Goal: Book appointment/travel/reservation

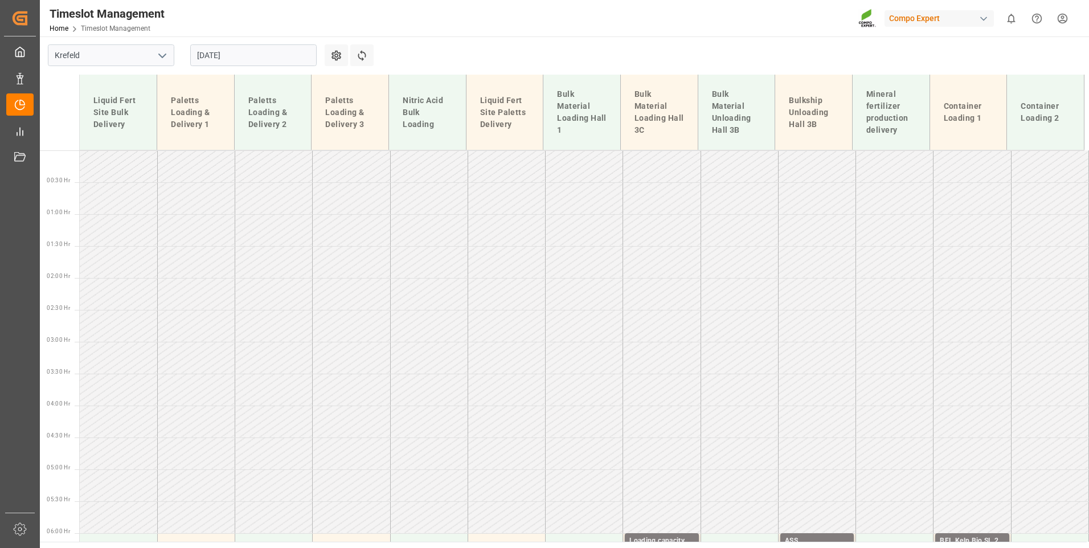
scroll to position [801, 0]
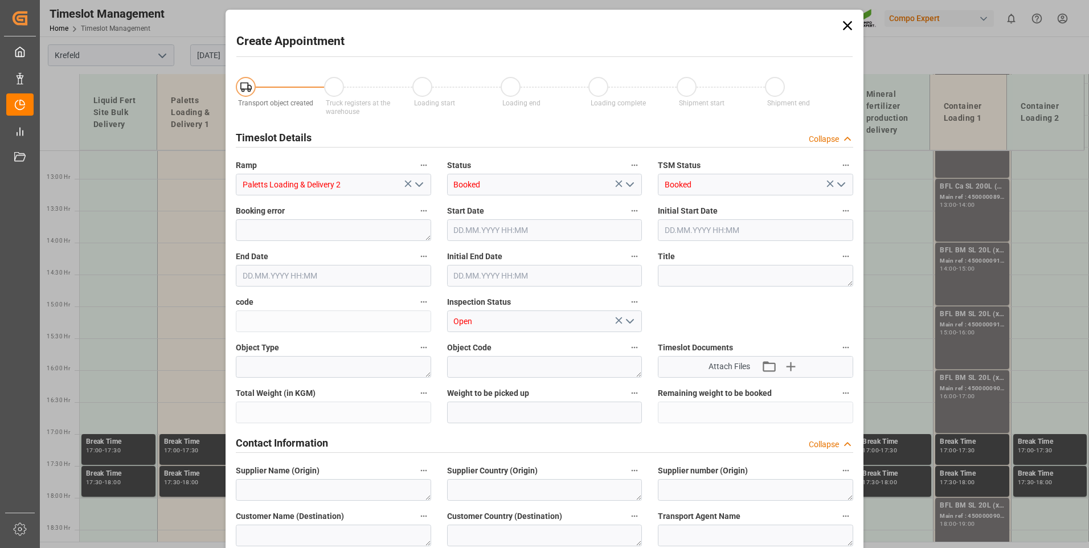
type input "[DATE] 15:00"
type input "[DATE] 15:30"
click at [841, 27] on icon at bounding box center [847, 26] width 16 height 16
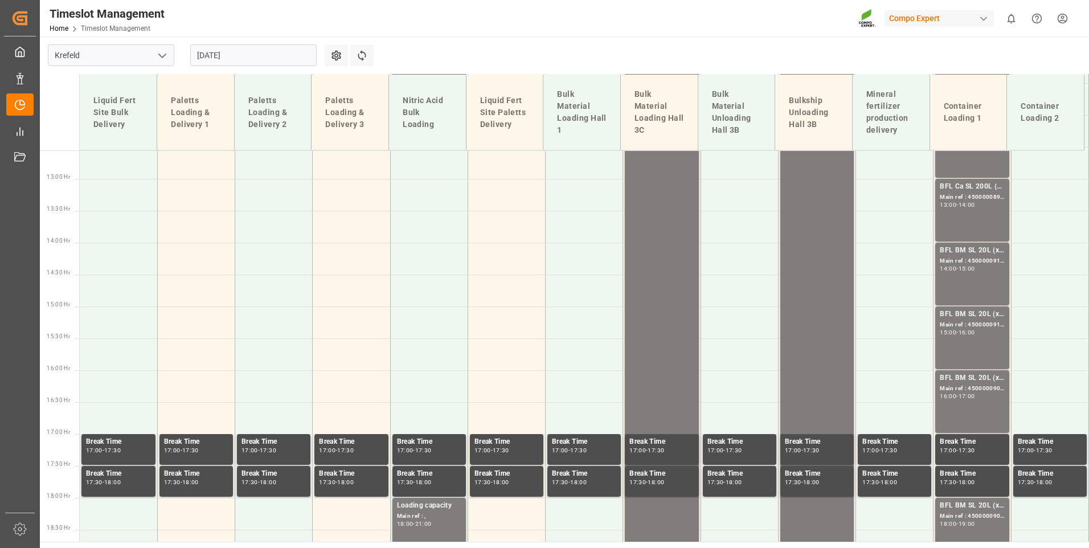
click at [279, 54] on input "[DATE]" at bounding box center [253, 55] width 126 height 22
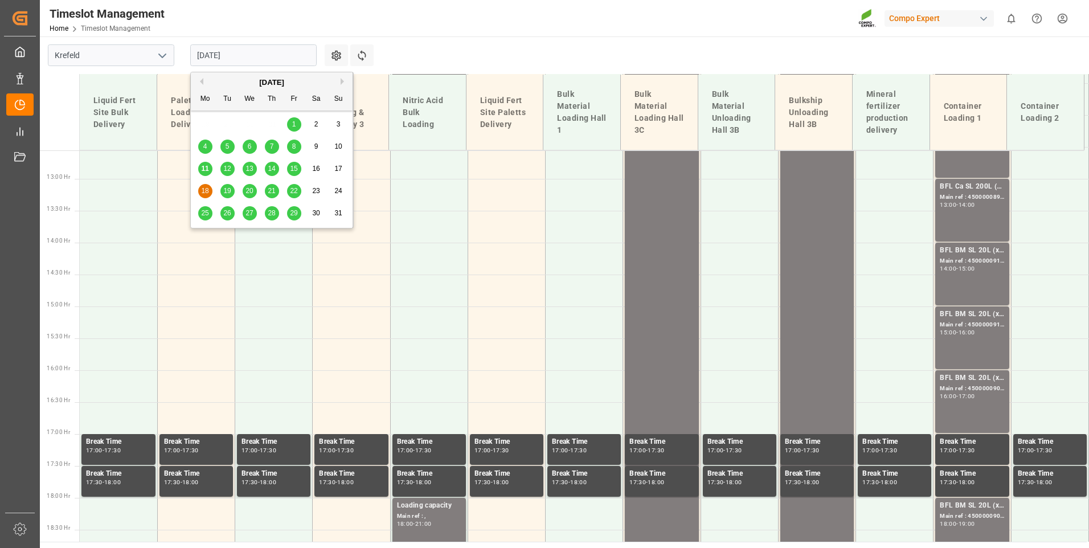
click at [204, 174] on div "11" at bounding box center [205, 169] width 14 height 14
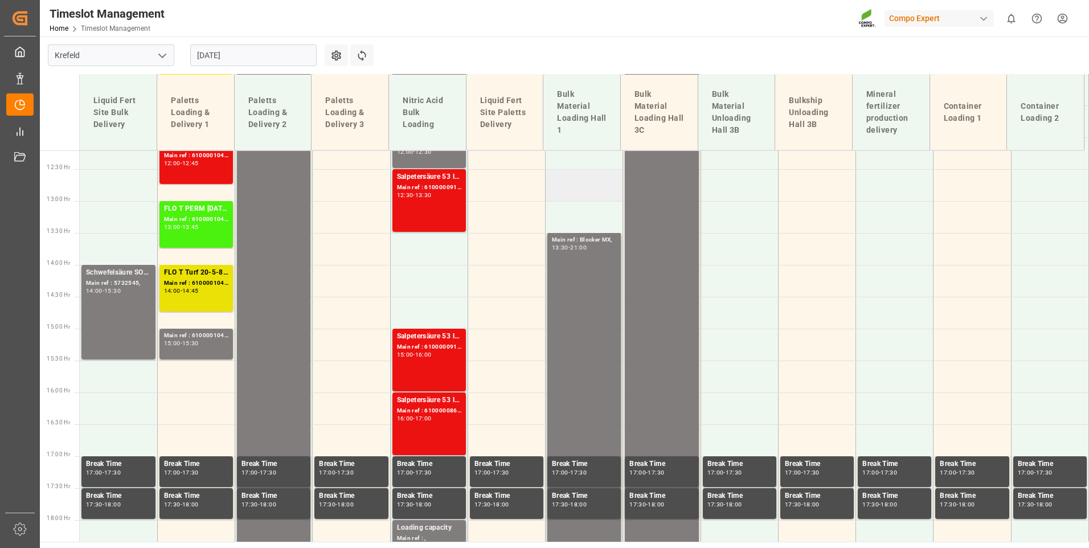
scroll to position [693, 0]
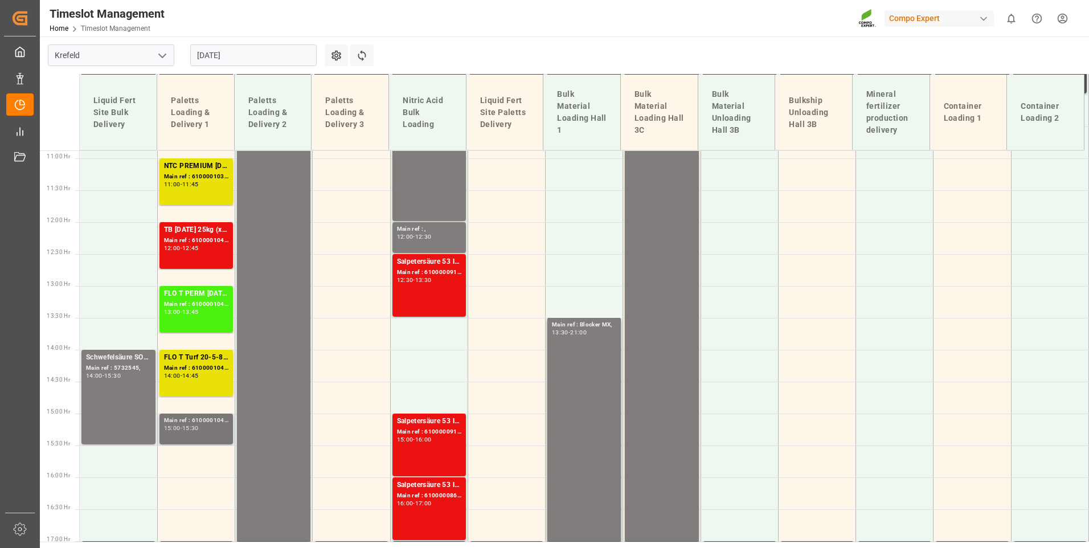
click at [210, 432] on div "Main ref : 6100001040, 15:00 - 15:30" at bounding box center [196, 429] width 64 height 26
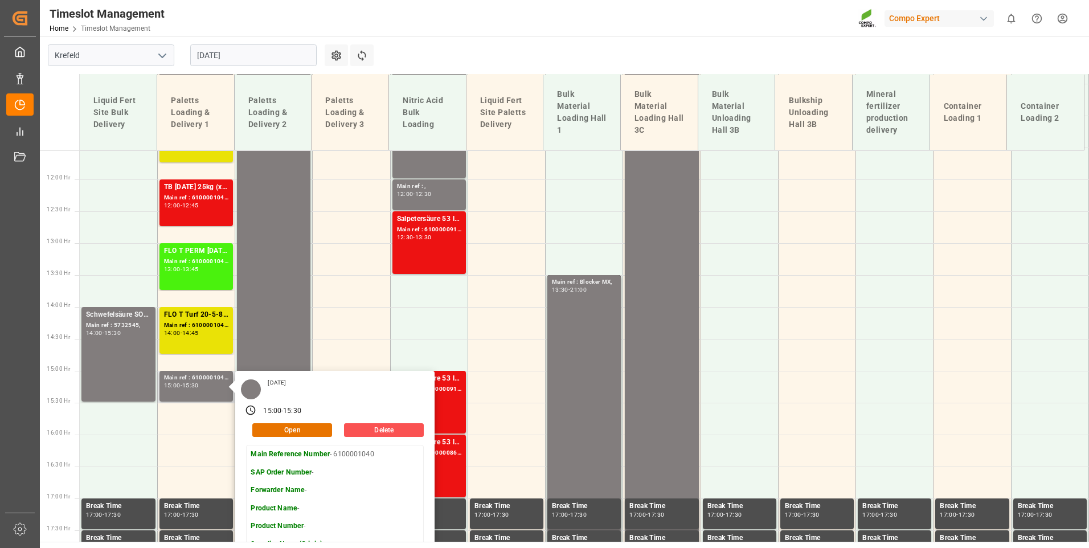
scroll to position [580, 0]
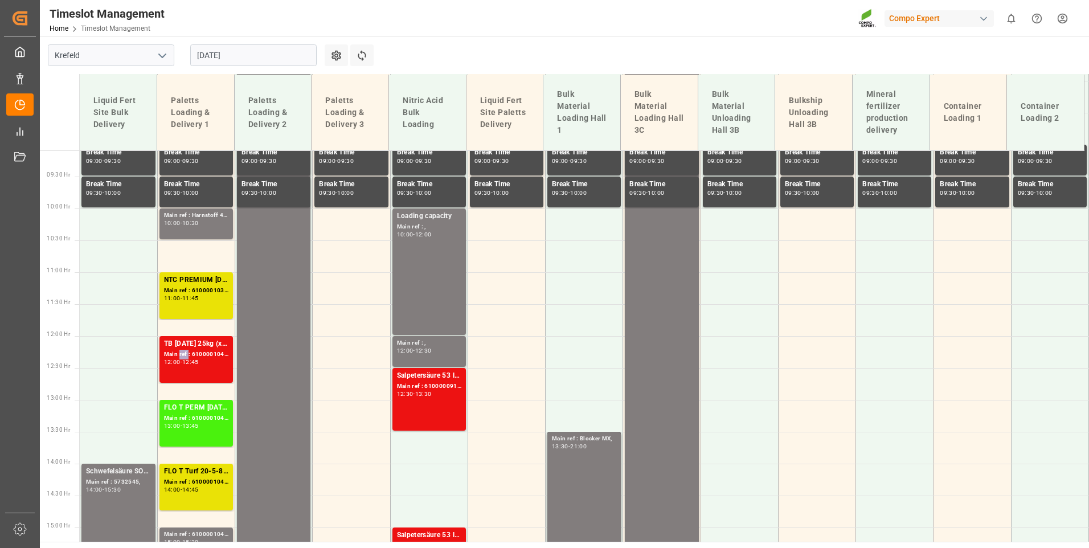
click at [183, 351] on div "Main ref : 6100001043, 2000000984; 2000000777;2000000289;" at bounding box center [196, 355] width 64 height 10
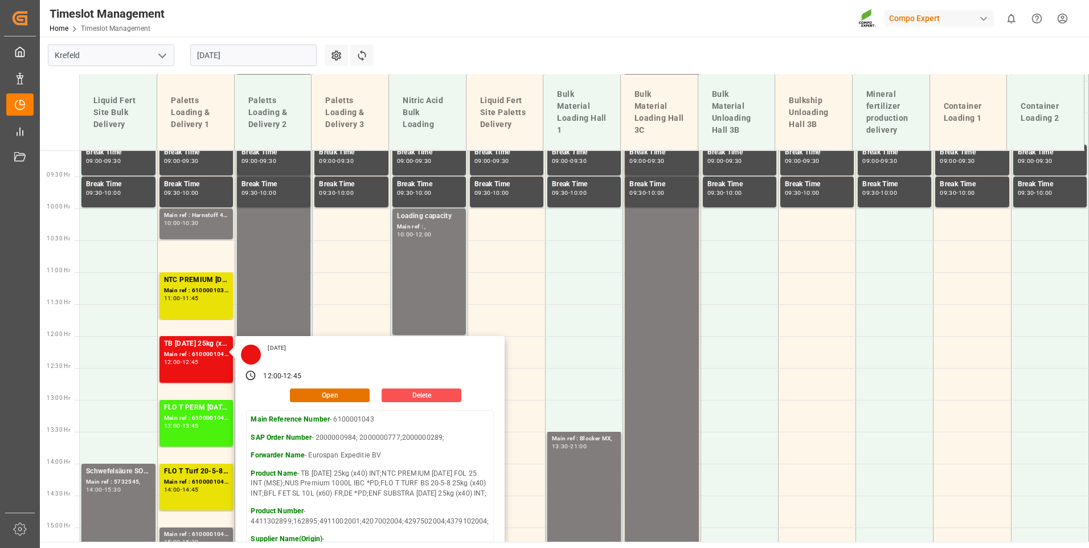
drag, startPoint x: 507, startPoint y: 56, endPoint x: 463, endPoint y: 56, distance: 43.8
click at [507, 56] on main "[GEOGRAPHIC_DATA] [DATE] Settings Refresh Time Slots Liquid Fert Site Bulk Deli…" at bounding box center [563, 288] width 1046 height 505
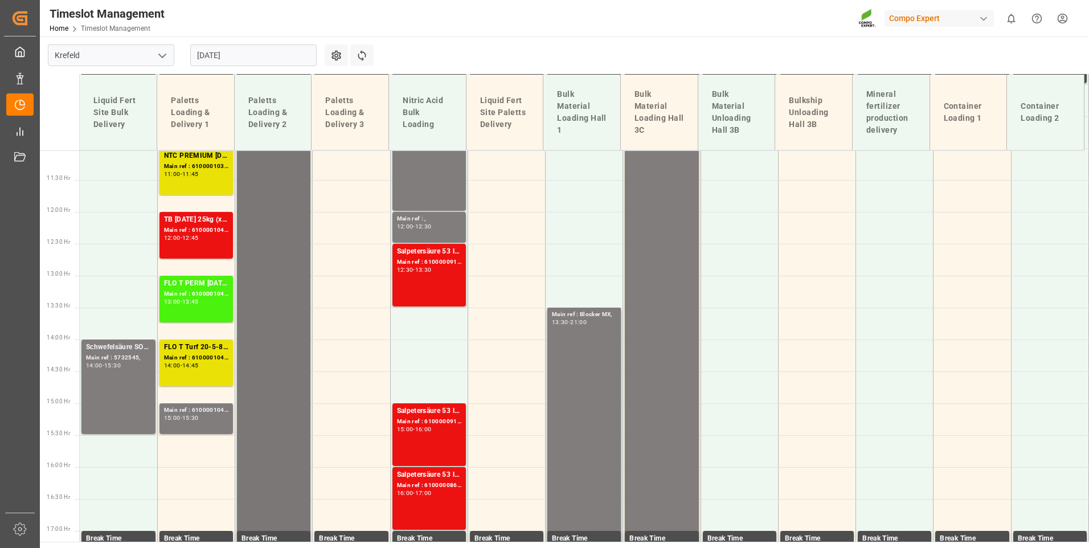
scroll to position [693, 0]
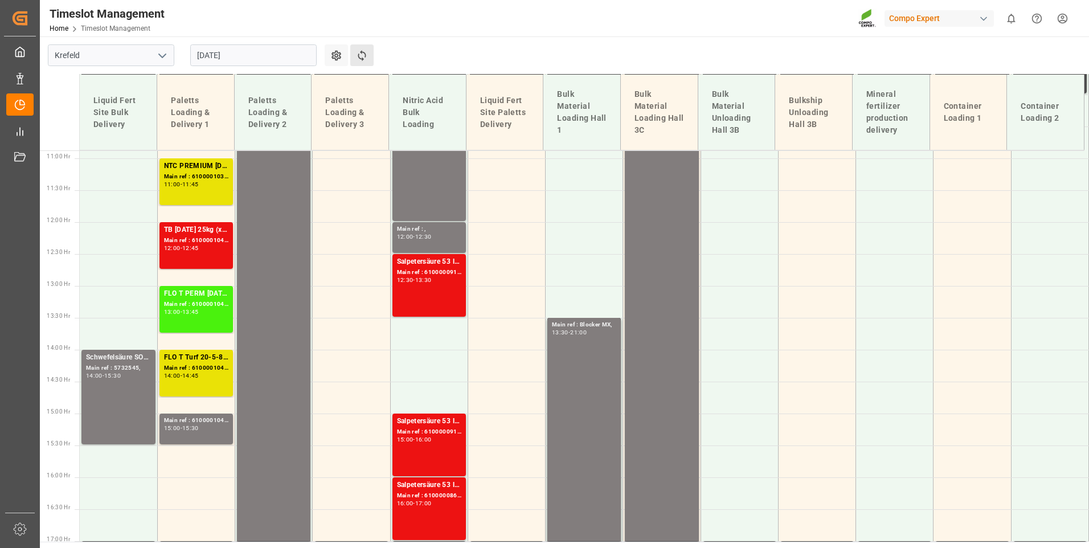
click at [369, 50] on button "Refresh Time Slots" at bounding box center [361, 55] width 23 height 22
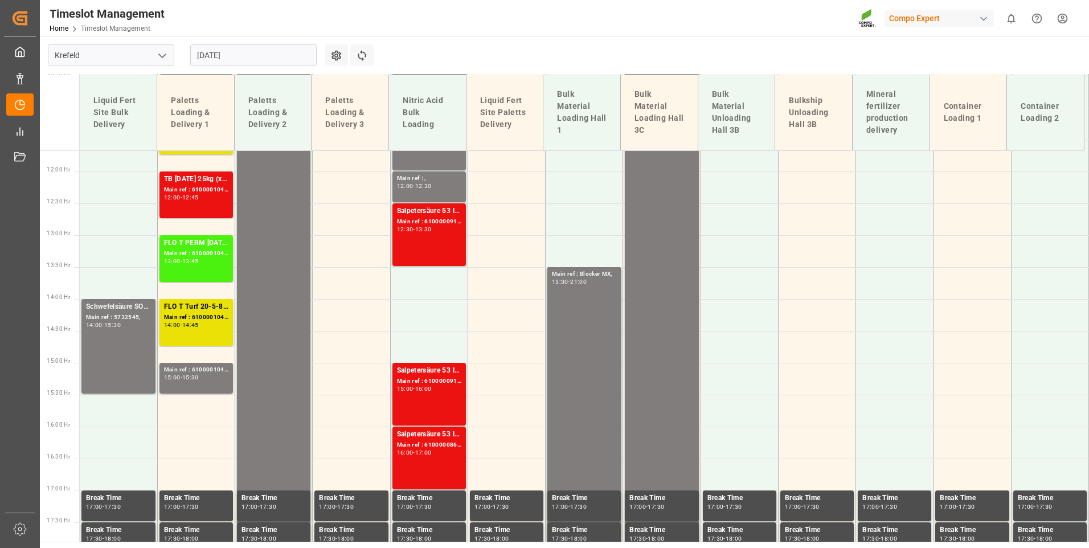
click at [262, 63] on input "[DATE]" at bounding box center [253, 55] width 126 height 22
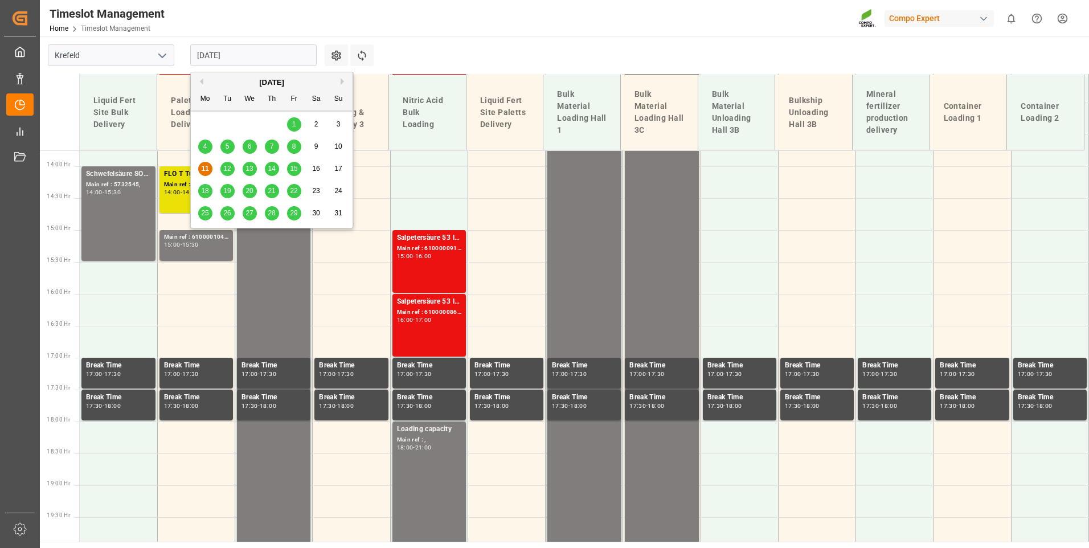
scroll to position [921, 0]
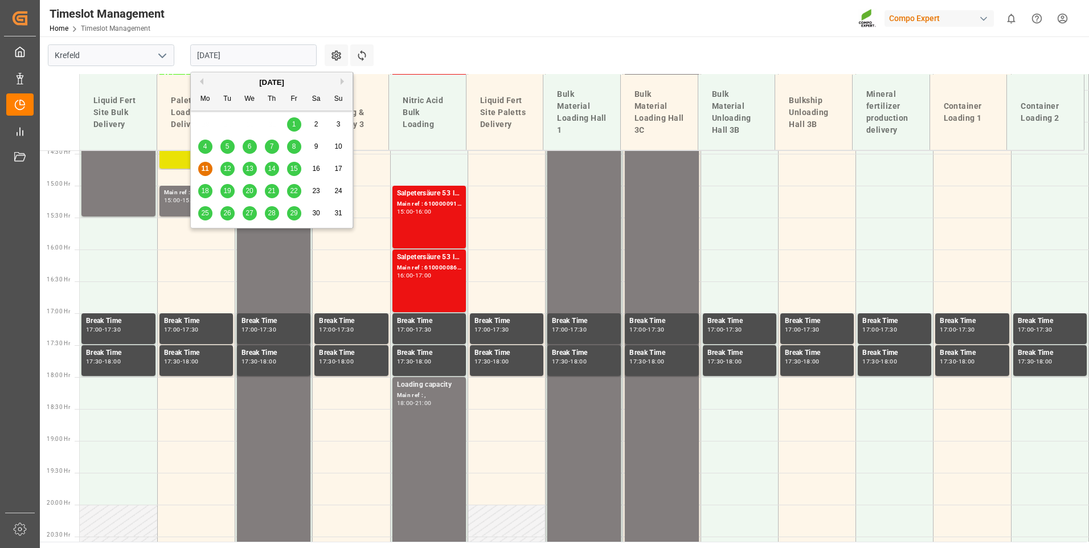
click at [224, 171] on span "12" at bounding box center [226, 169] width 7 height 8
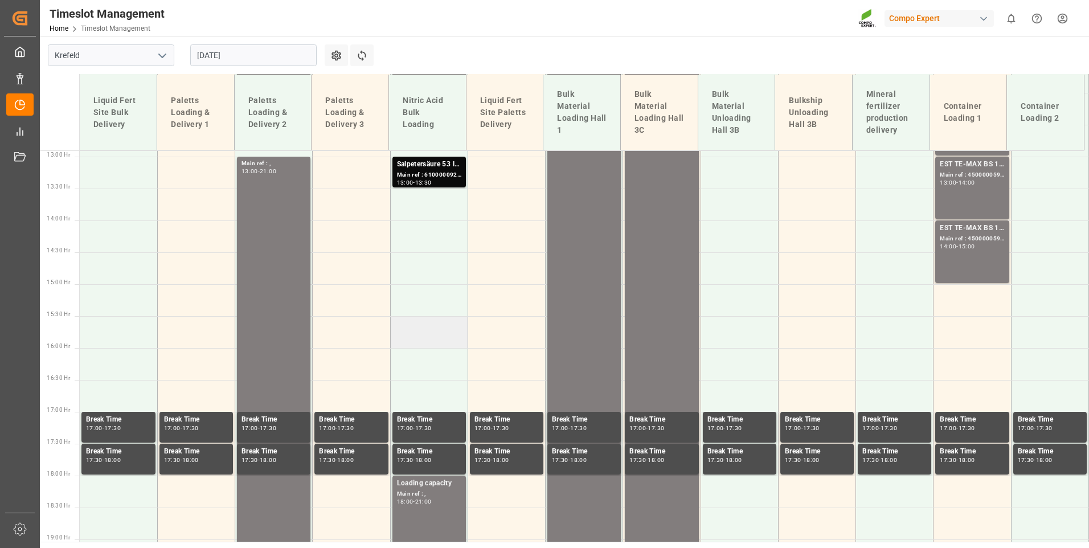
scroll to position [693, 0]
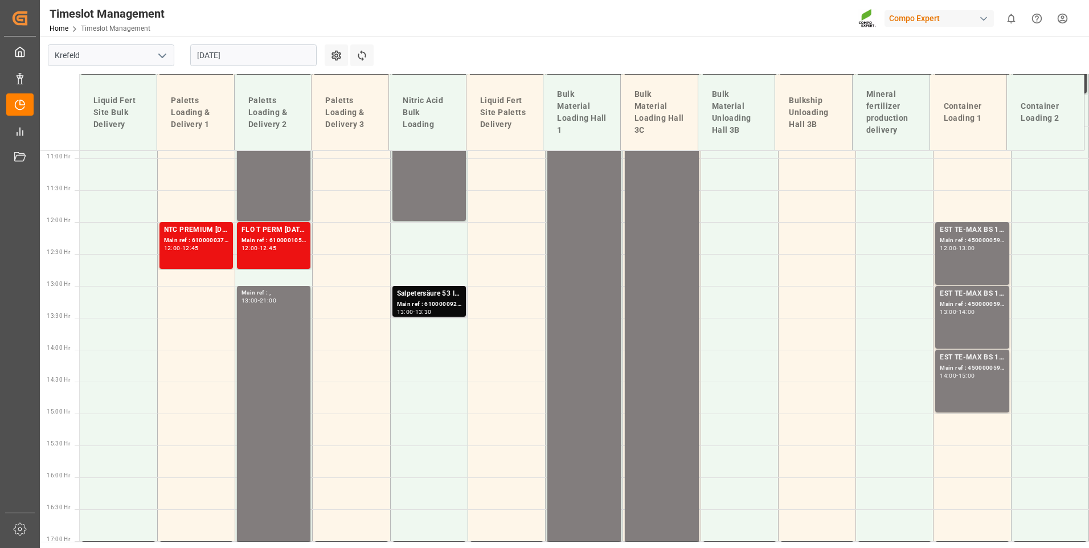
click at [443, 305] on div "Main ref : 6100000926, 2000000835;" at bounding box center [429, 304] width 64 height 10
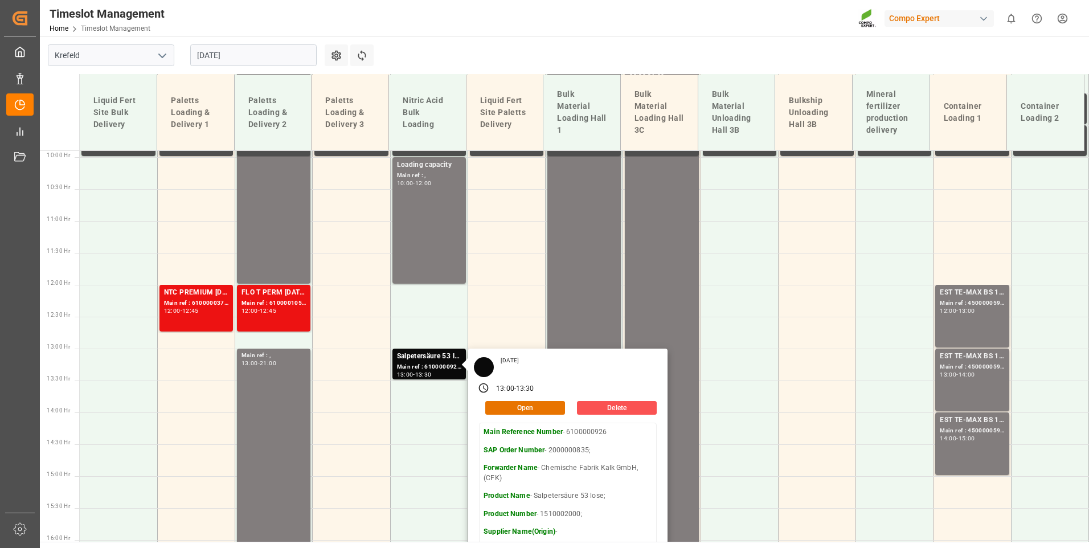
scroll to position [637, 0]
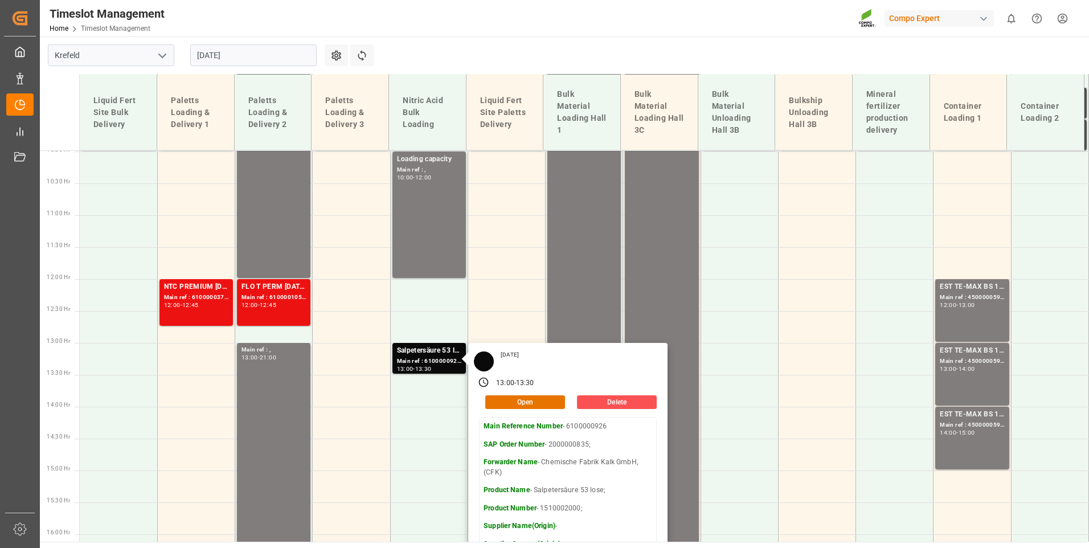
click at [658, 54] on main "[GEOGRAPHIC_DATA] [DATE] Settings Refresh Time Slots Liquid Fert Site Bulk Deli…" at bounding box center [563, 288] width 1046 height 505
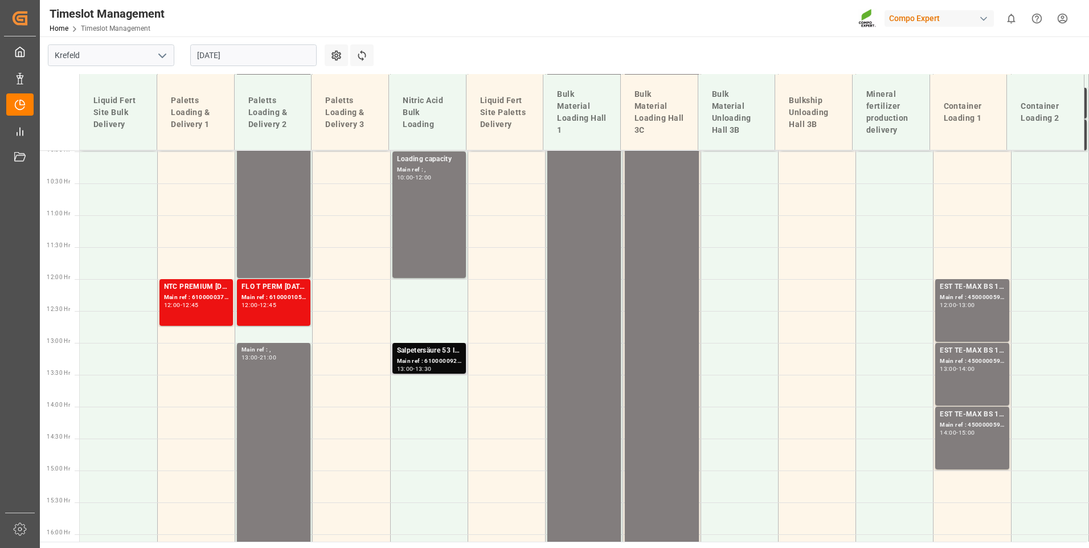
click at [445, 358] on div "Main ref : 6100000926, 2000000835;" at bounding box center [429, 361] width 64 height 10
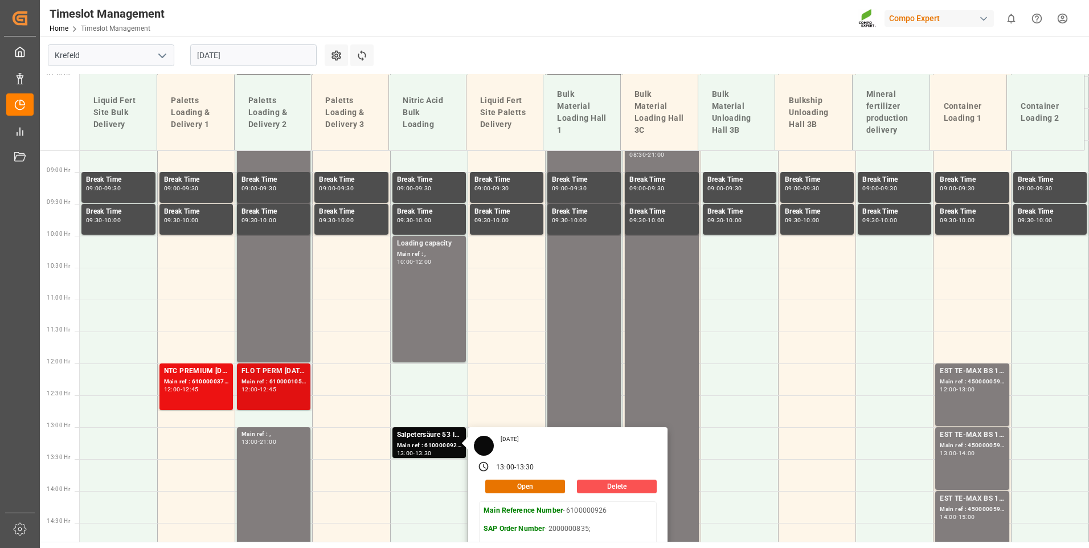
scroll to position [466, 0]
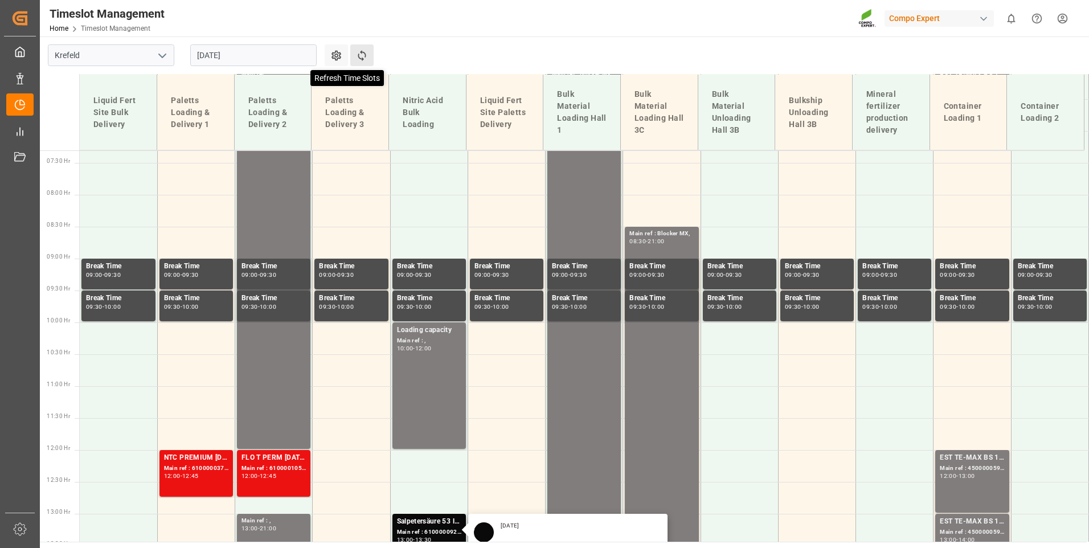
click at [366, 55] on icon at bounding box center [362, 56] width 12 height 12
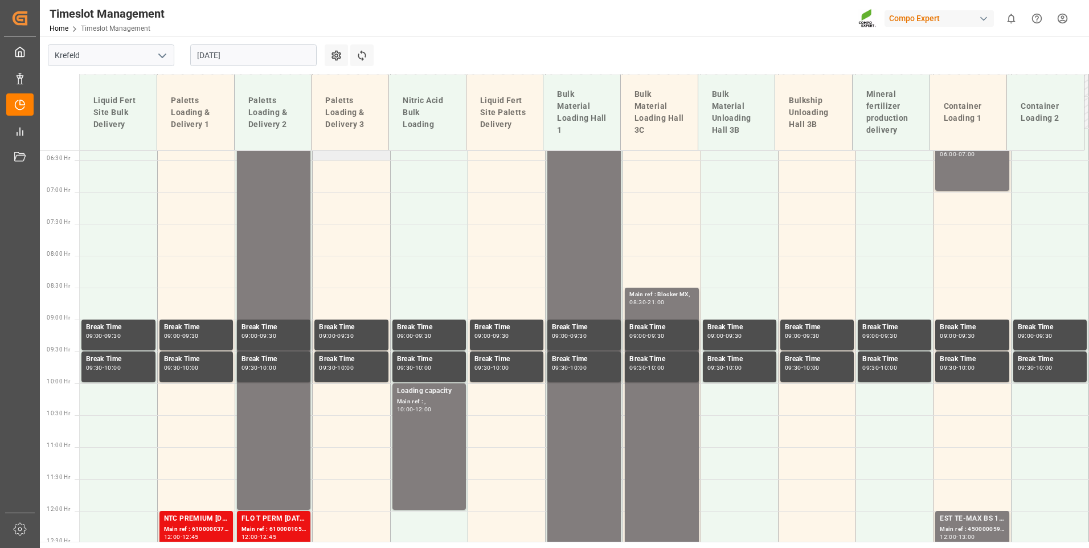
scroll to position [238, 0]
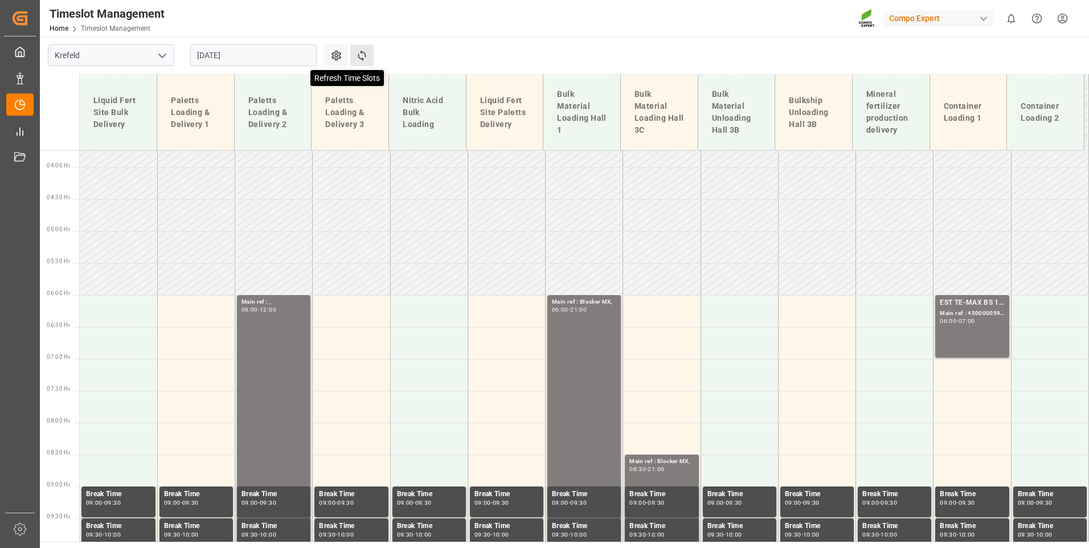
click at [364, 58] on icon at bounding box center [362, 56] width 12 height 12
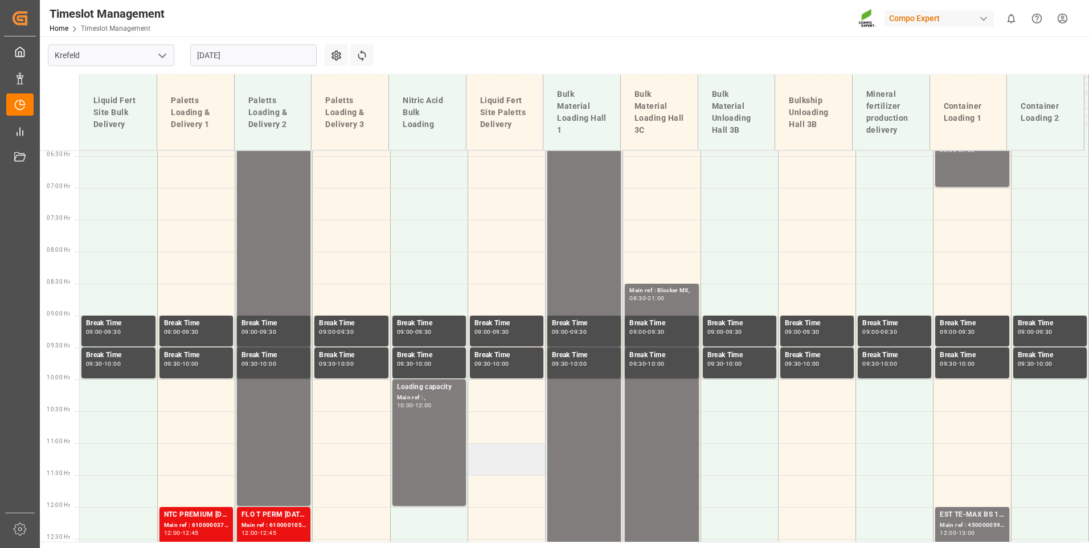
scroll to position [637, 0]
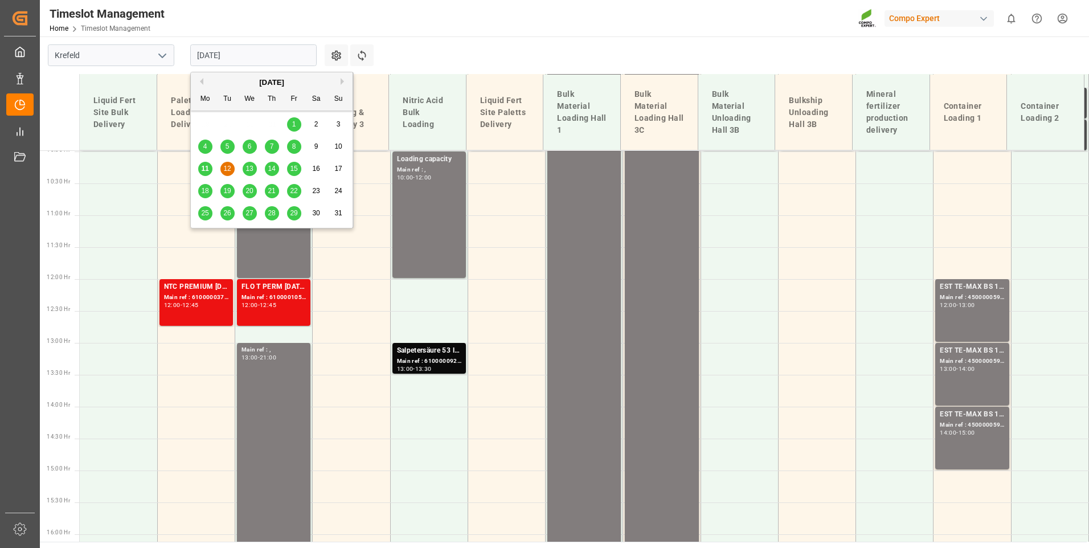
click at [285, 60] on input "[DATE]" at bounding box center [253, 55] width 126 height 22
click at [201, 169] on span "11" at bounding box center [204, 169] width 7 height 8
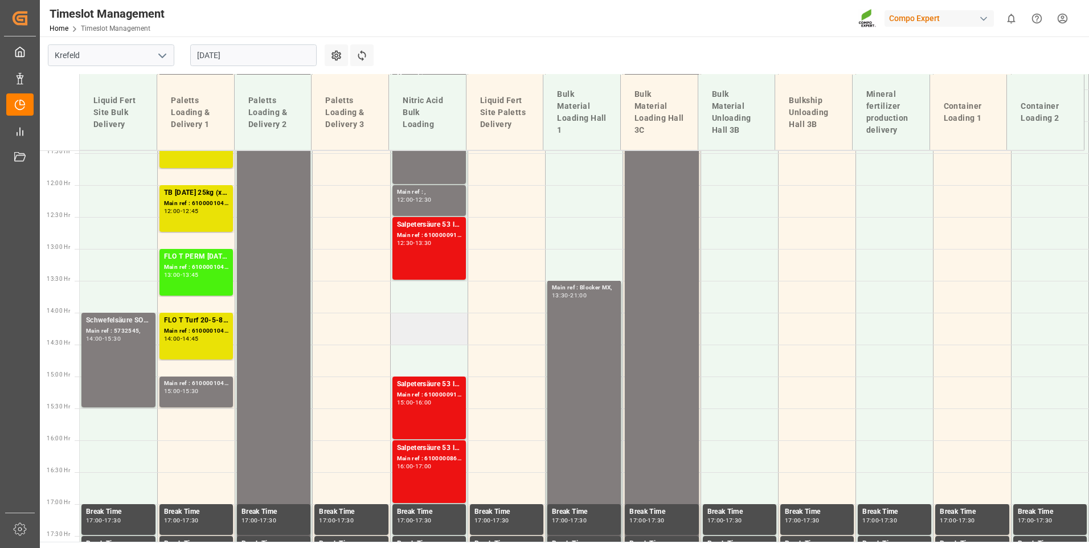
scroll to position [750, 0]
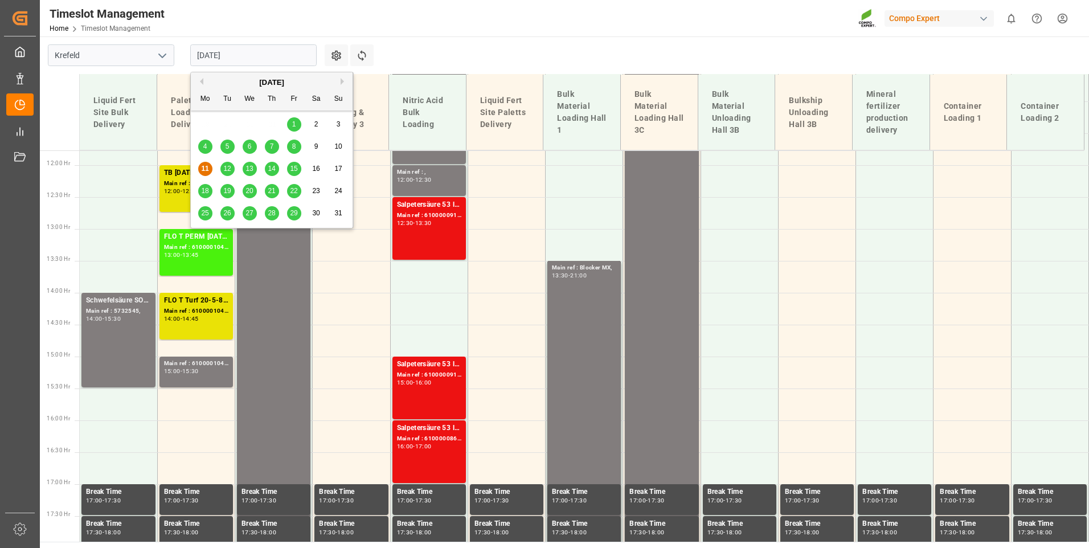
click at [277, 55] on input "[DATE]" at bounding box center [253, 55] width 126 height 22
click at [226, 171] on span "12" at bounding box center [226, 169] width 7 height 8
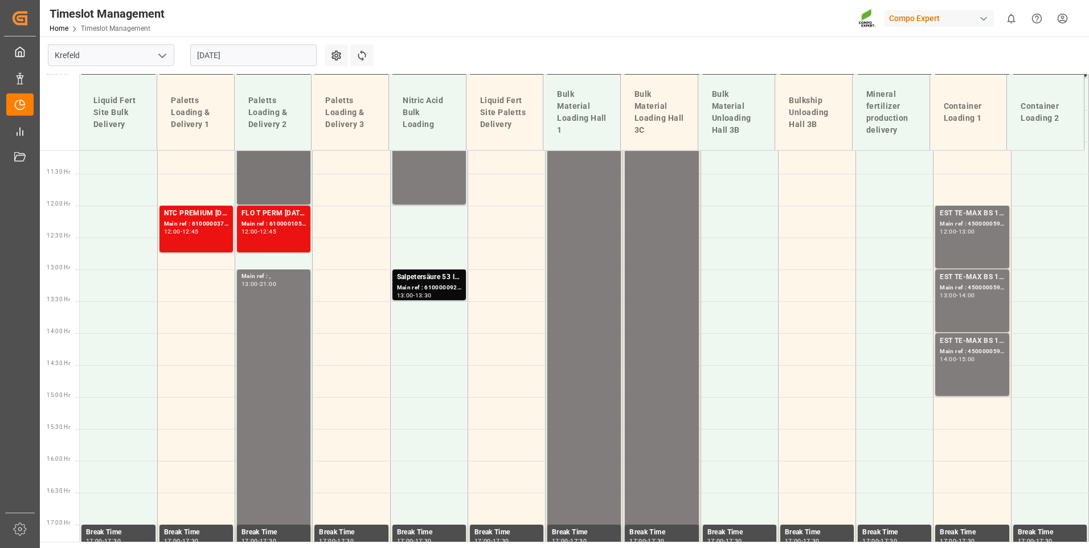
scroll to position [636, 0]
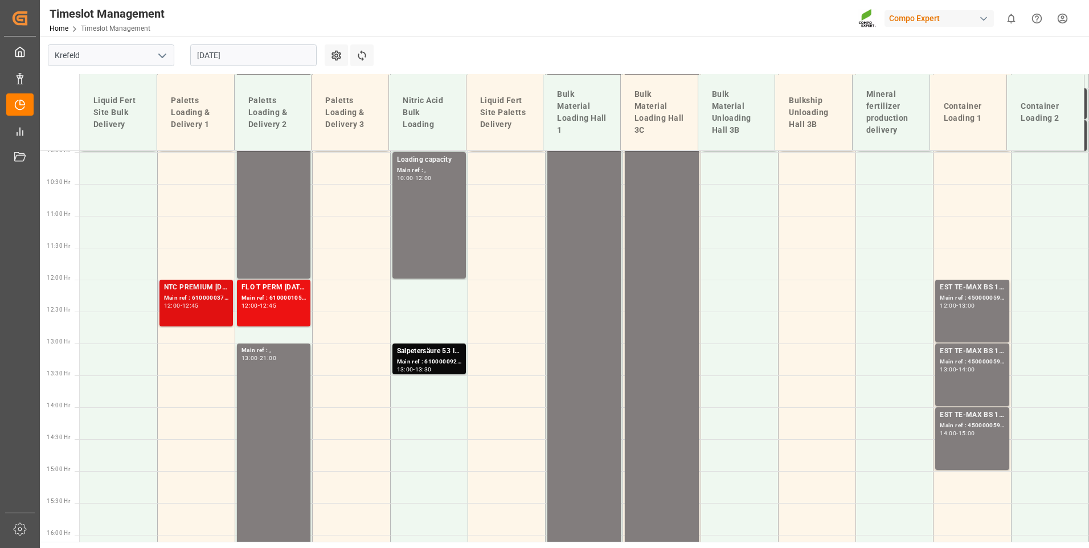
click at [182, 304] on div "-" at bounding box center [181, 305] width 2 height 5
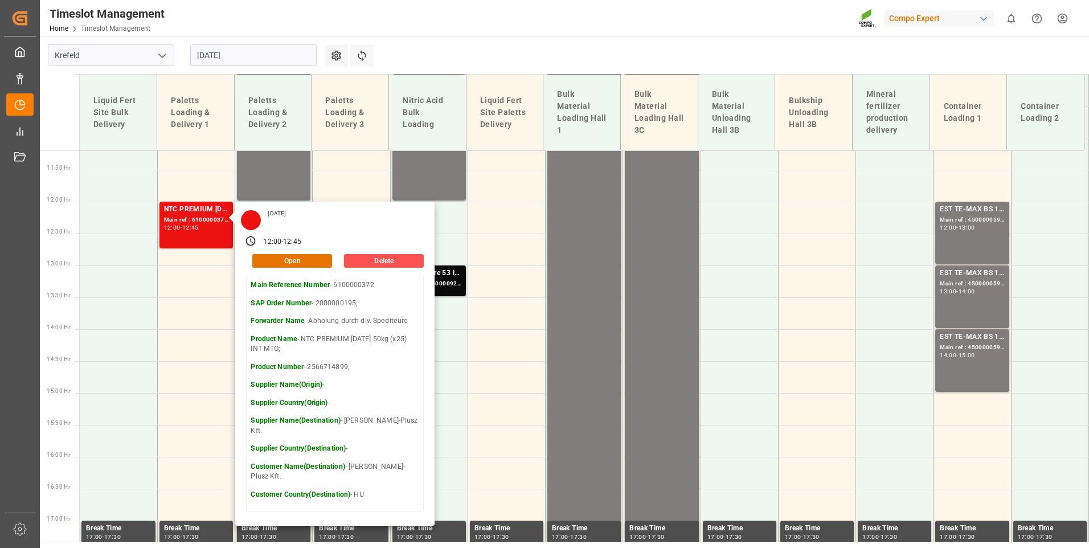
scroll to position [750, 0]
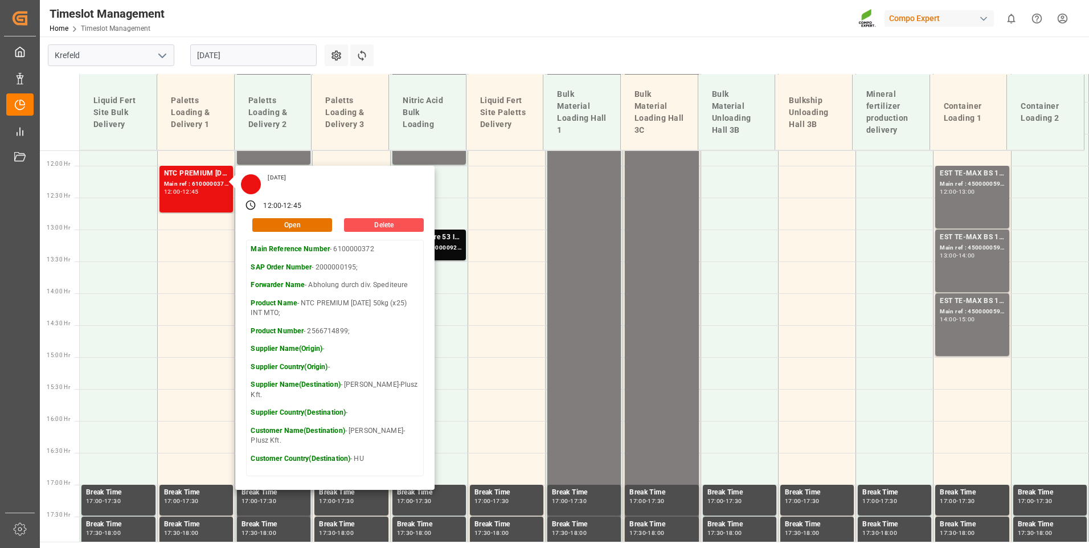
click at [421, 50] on main "[GEOGRAPHIC_DATA] [DATE] Settings Refresh Time Slots Liquid Fert Site Bulk Deli…" at bounding box center [563, 288] width 1046 height 505
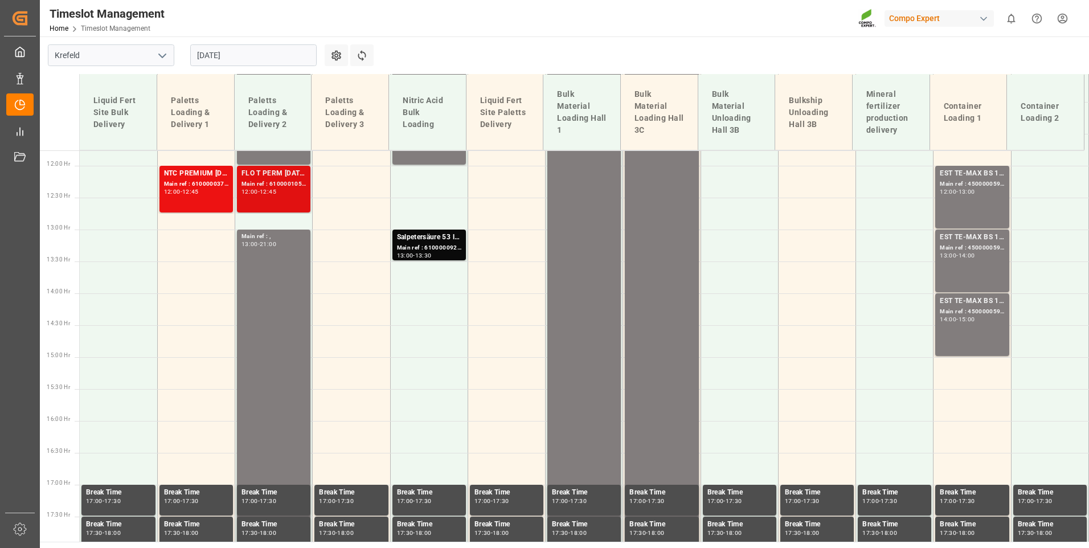
click at [297, 199] on div "FLO T PERM [DATE] 25kg (x60) INT; Main ref : 6100001057, 2000000488; 12:00 - 12…" at bounding box center [273, 189] width 64 height 42
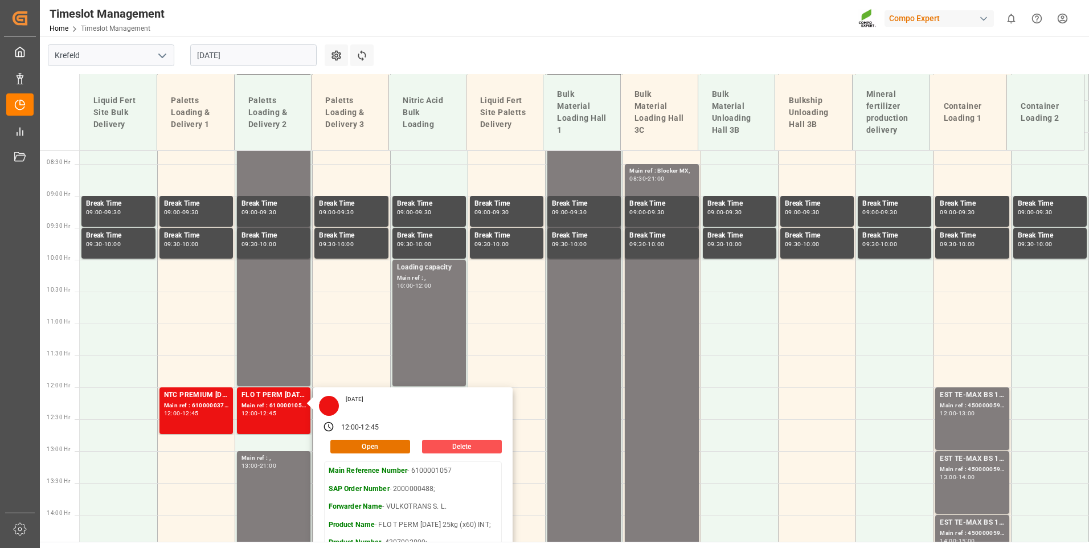
scroll to position [522, 0]
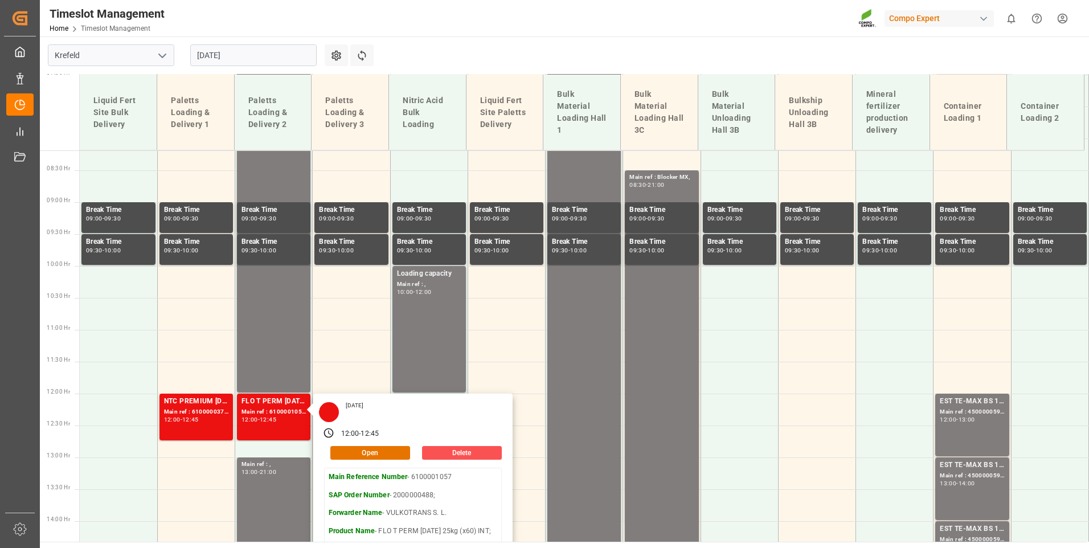
click at [407, 50] on main "[GEOGRAPHIC_DATA] [DATE] Settings Refresh Time Slots Liquid Fert Site Bulk Deli…" at bounding box center [563, 288] width 1046 height 505
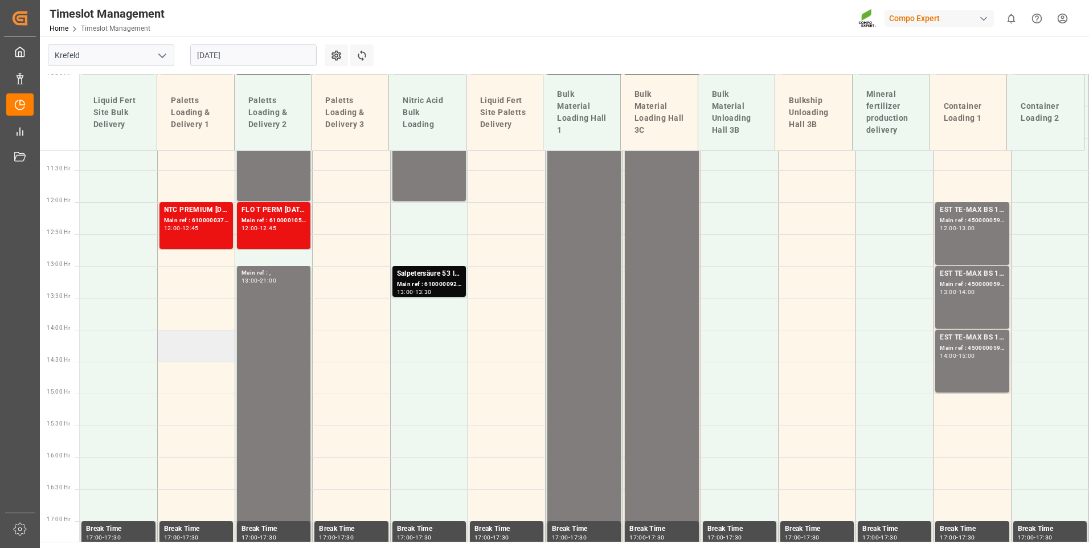
scroll to position [807, 0]
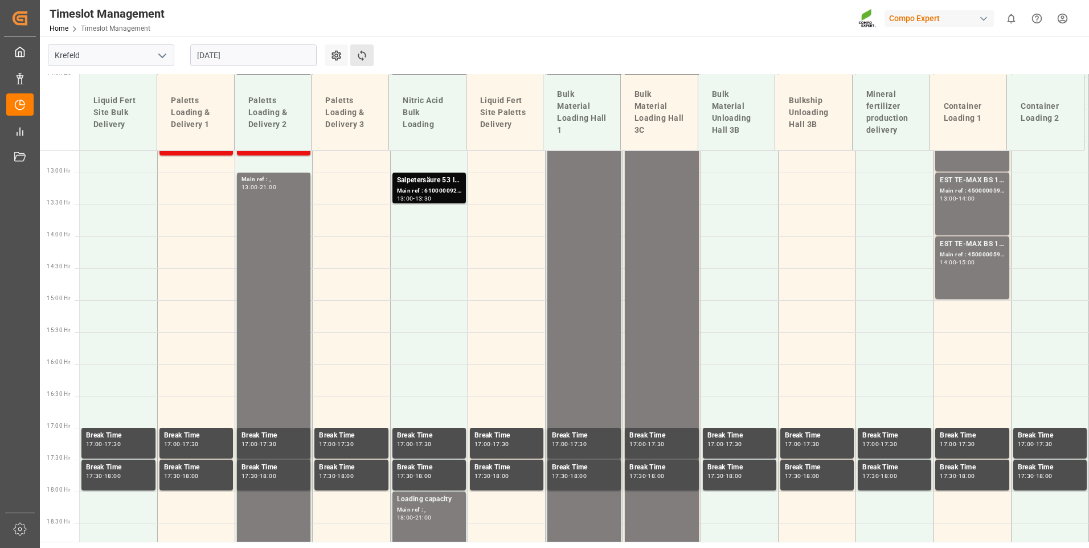
click at [371, 54] on button "Refresh Time Slots" at bounding box center [361, 55] width 23 height 22
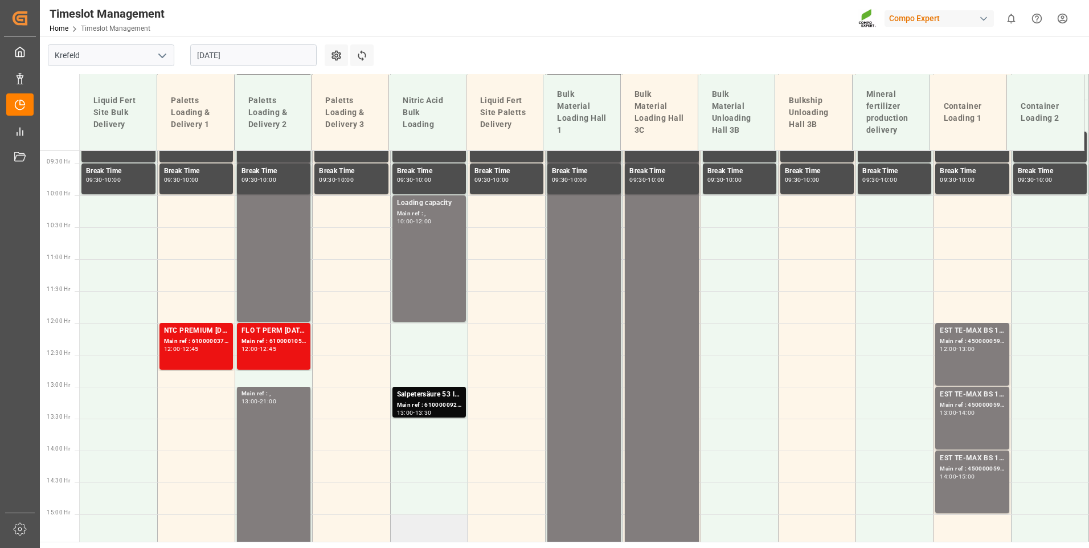
scroll to position [586, 0]
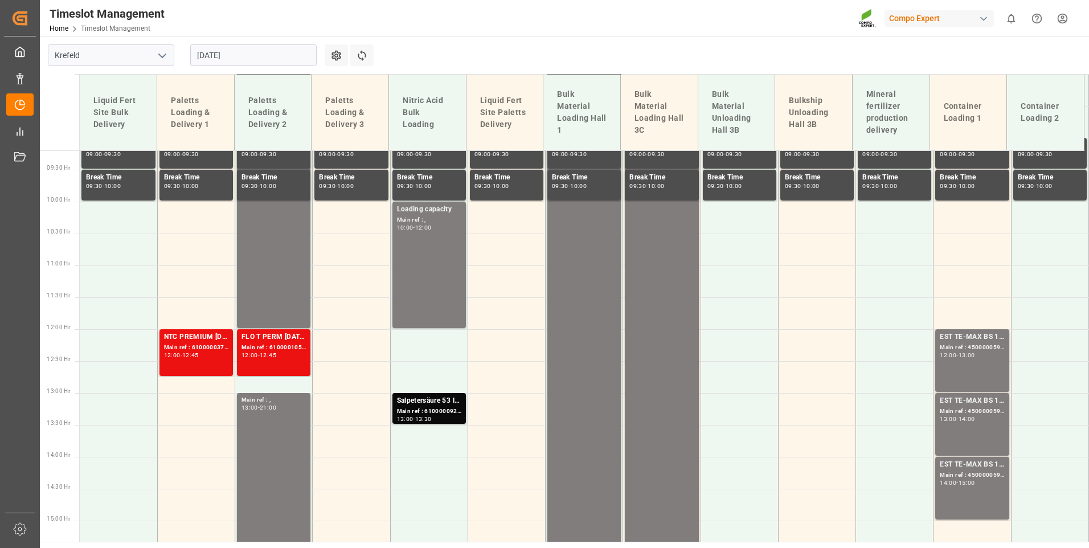
click at [242, 65] on input "[DATE]" at bounding box center [253, 55] width 126 height 22
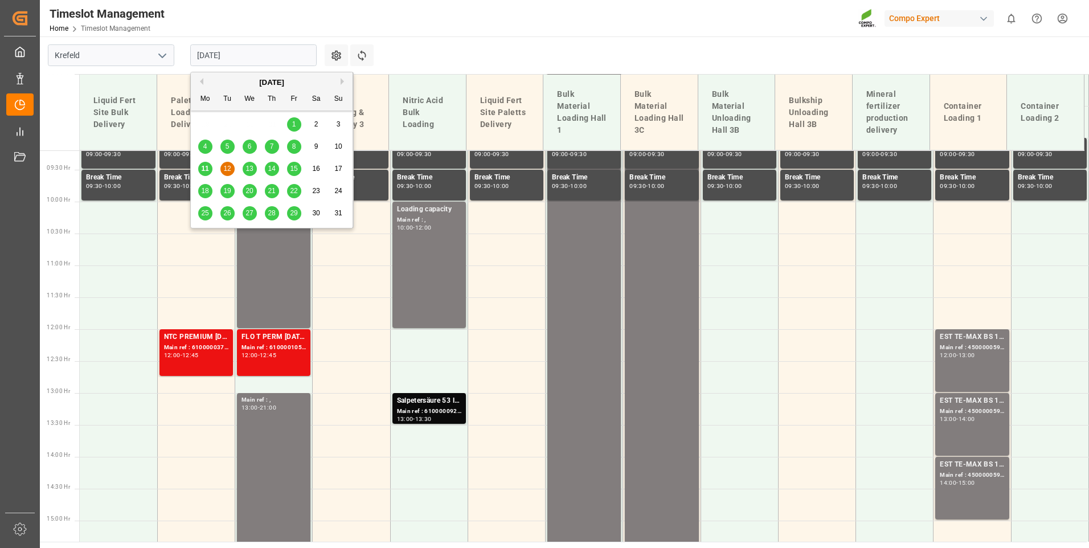
click at [207, 165] on span "11" at bounding box center [204, 169] width 7 height 8
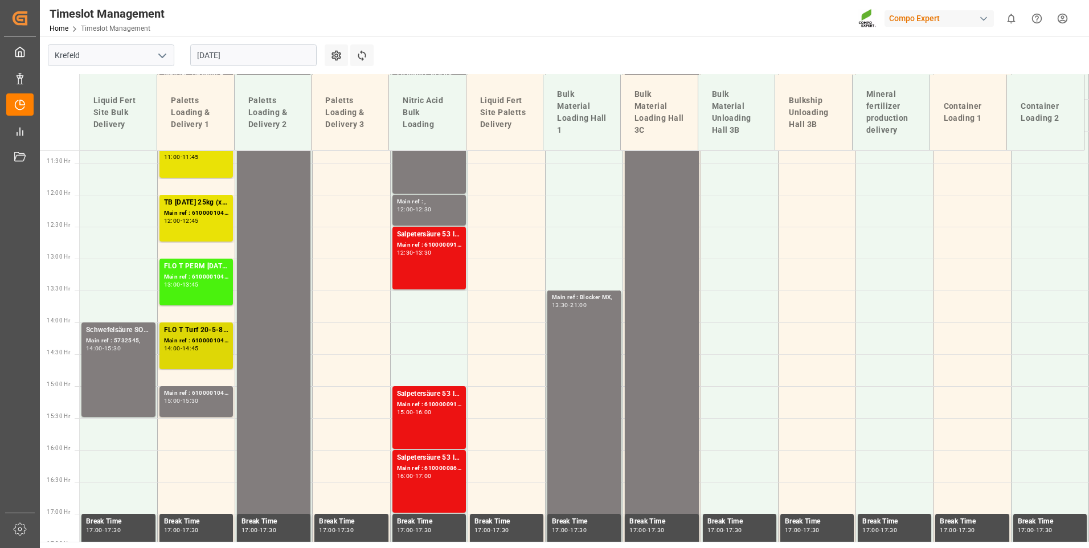
scroll to position [707, 0]
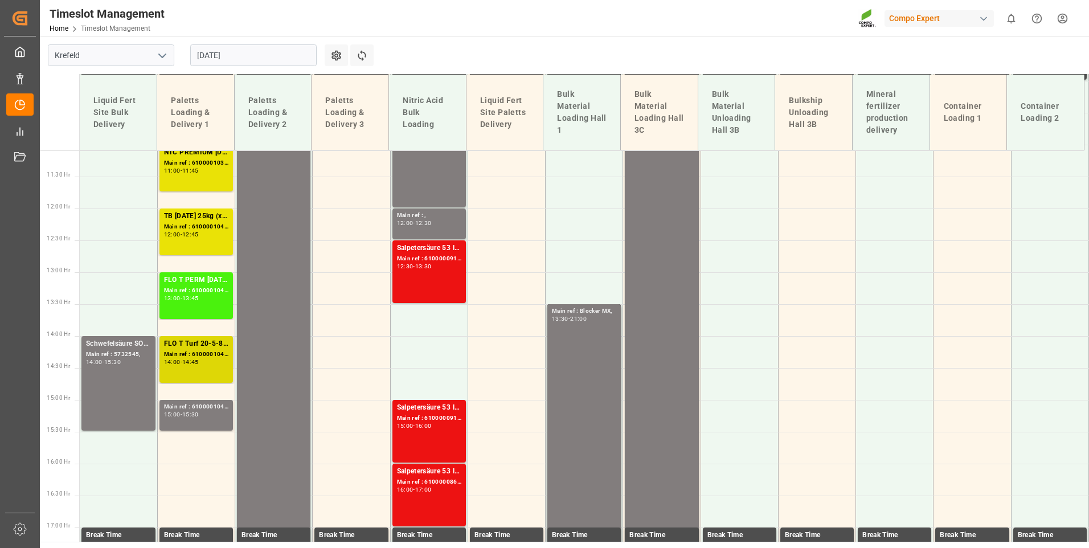
click at [200, 336] on div "FLO T Turf 20-5-8 25kg (x40) INT;FLO T PERM [DATE] 25kg (x40) INT;RFU KR IBDU 1…" at bounding box center [195, 359] width 73 height 47
click at [191, 230] on div "Main ref : 6100001043, 2000000984; 2000000777;2000000289;" at bounding box center [196, 227] width 64 height 10
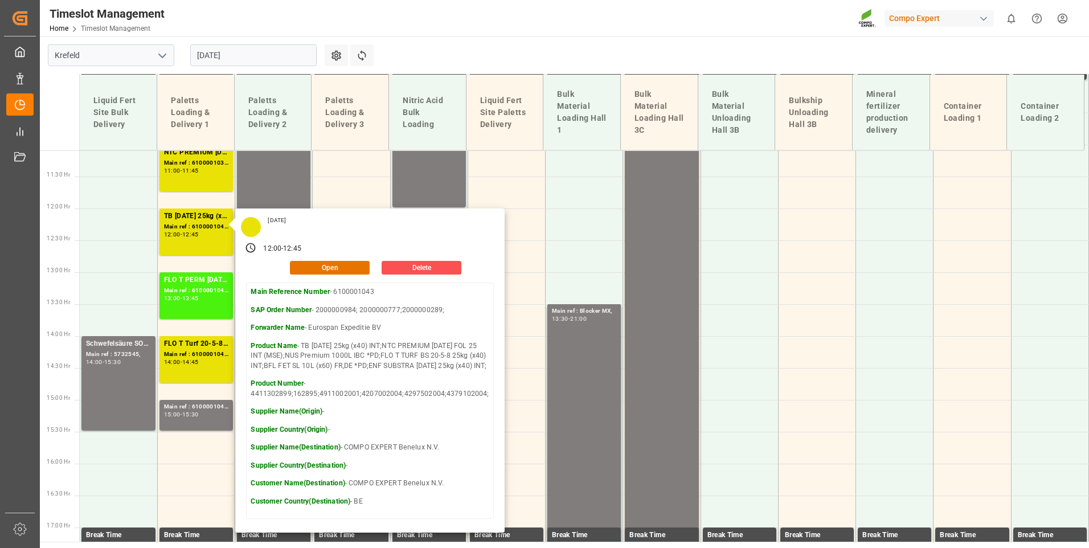
click at [274, 53] on input "[DATE]" at bounding box center [253, 55] width 126 height 22
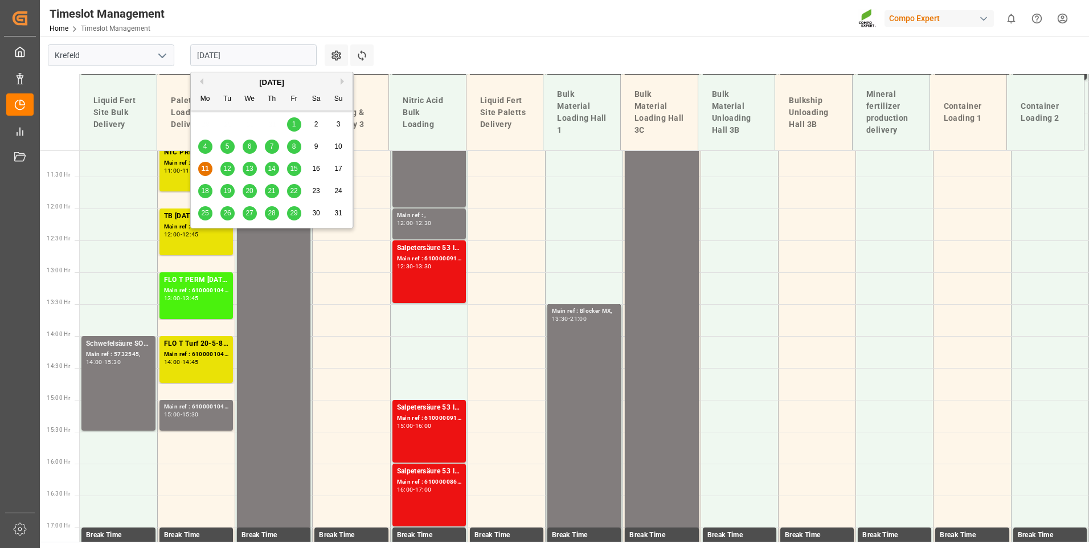
click at [230, 174] on div "12" at bounding box center [227, 169] width 14 height 14
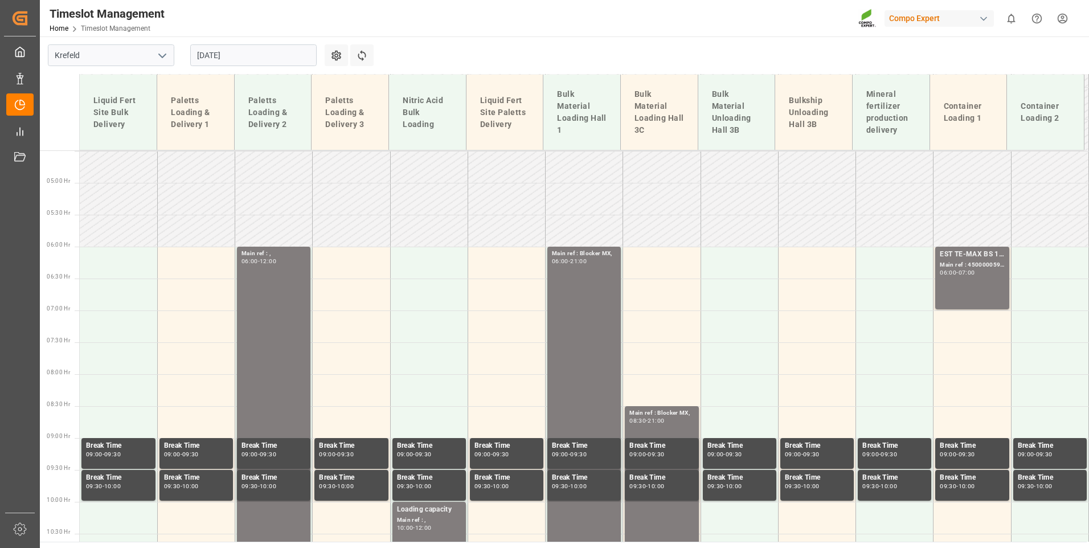
scroll to position [252, 0]
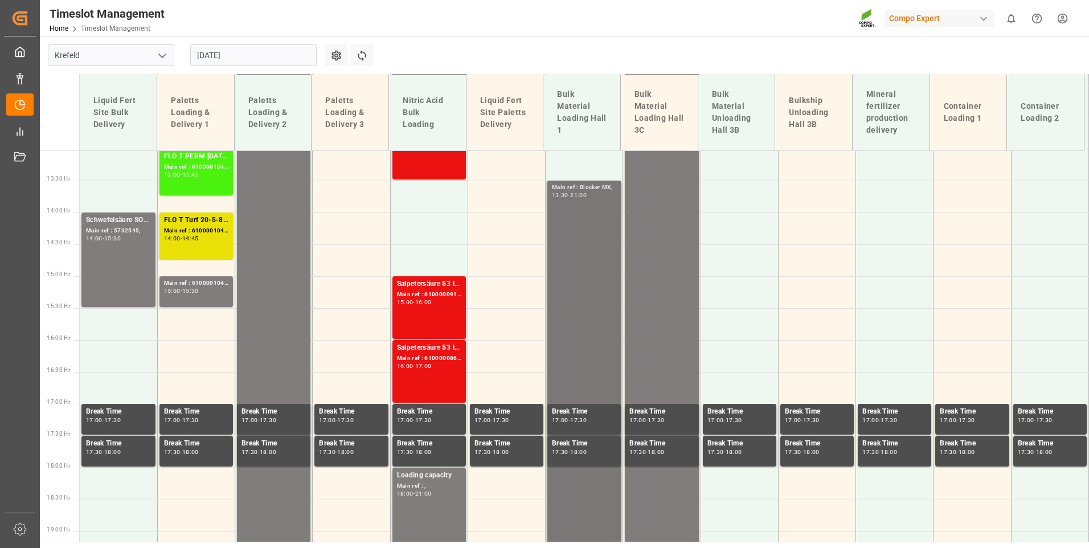
scroll to position [833, 0]
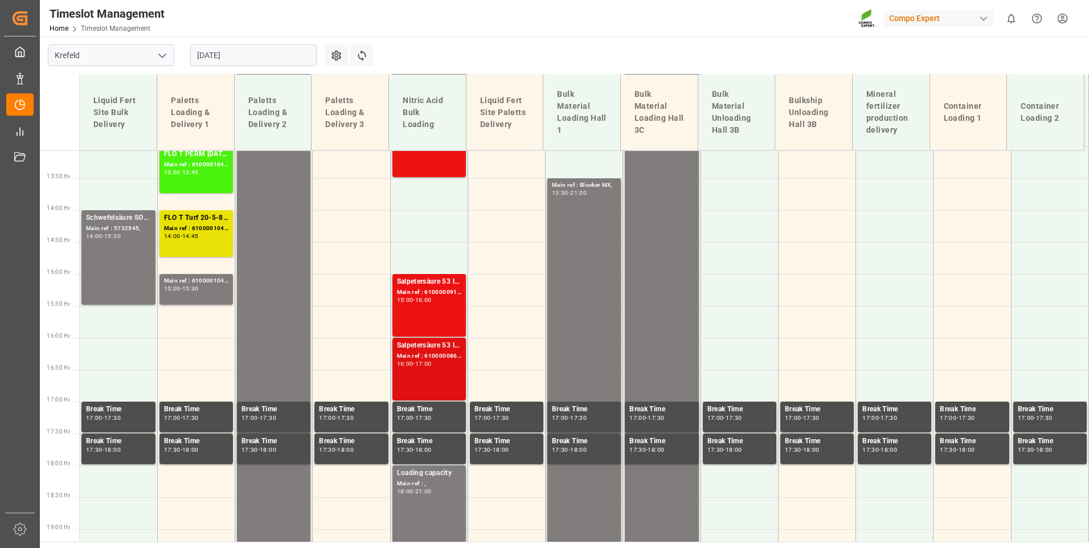
click at [432, 376] on div "Salpetersäure 53 lose; Main ref : 6100000868, 2000000890; 16:00 - 17:00" at bounding box center [429, 369] width 64 height 58
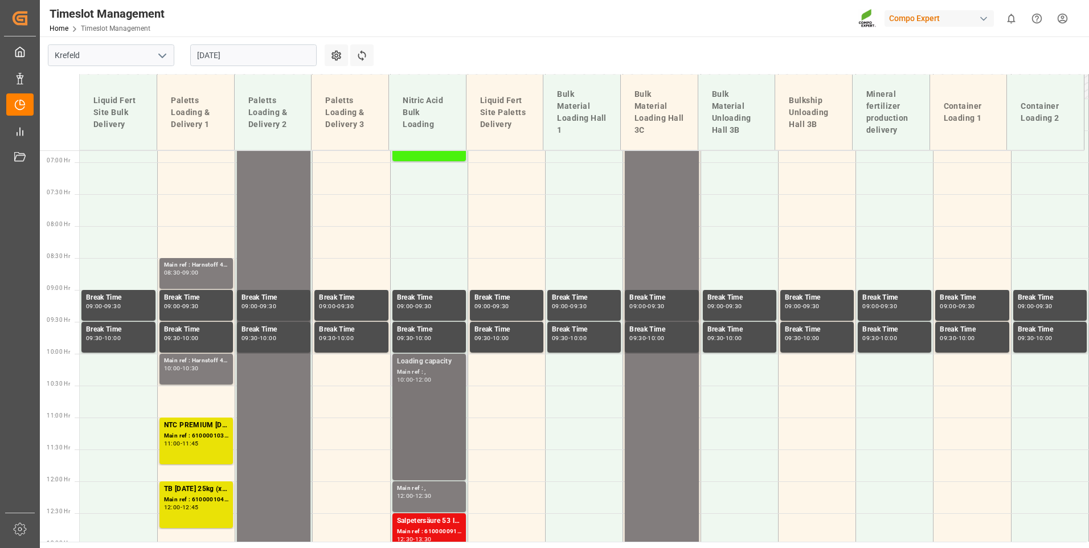
scroll to position [207, 0]
